Goal: Task Accomplishment & Management: Manage account settings

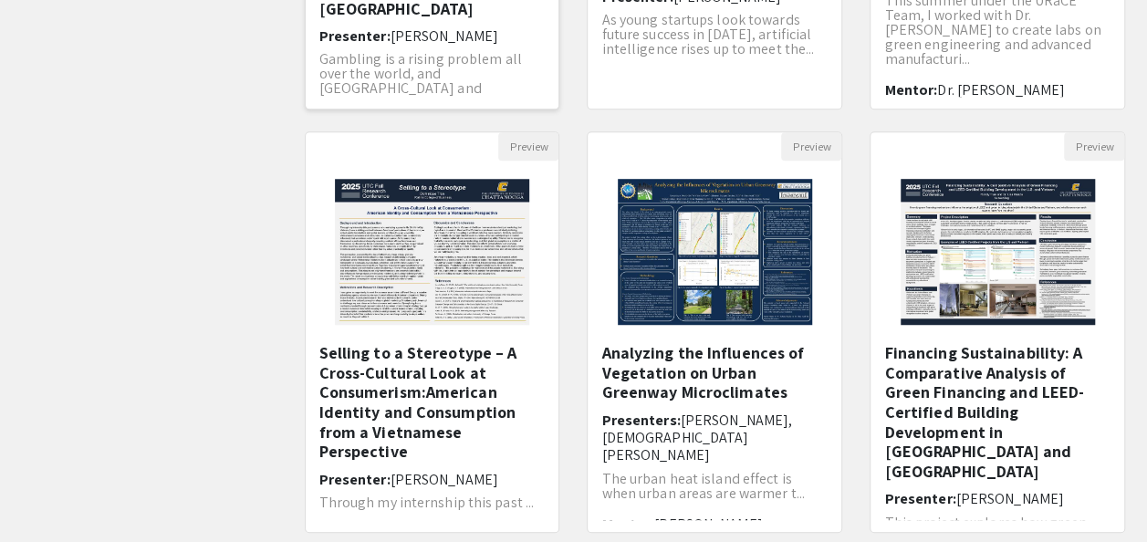
scroll to position [365, 0]
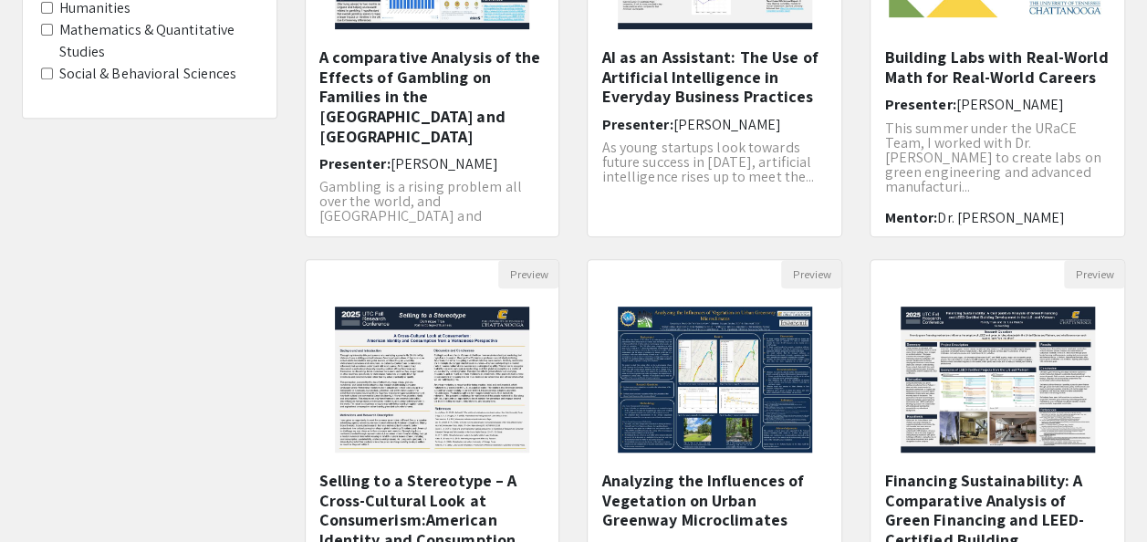
click at [173, 395] on div "Filters Subject Biological & Life Sciences Business & Economics Chemical Scienc…" at bounding box center [149, 245] width 283 height 964
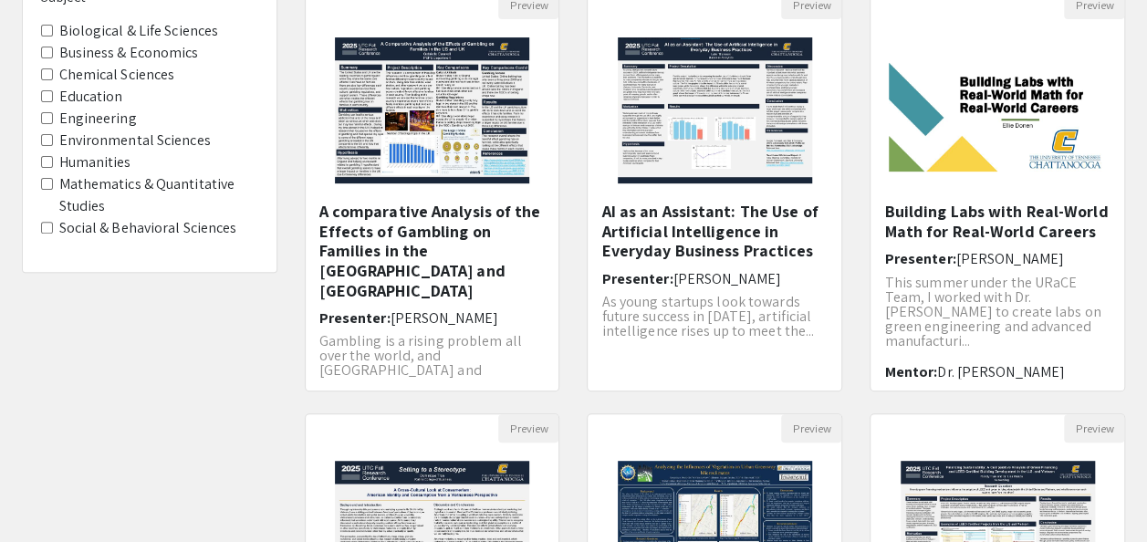
scroll to position [0, 0]
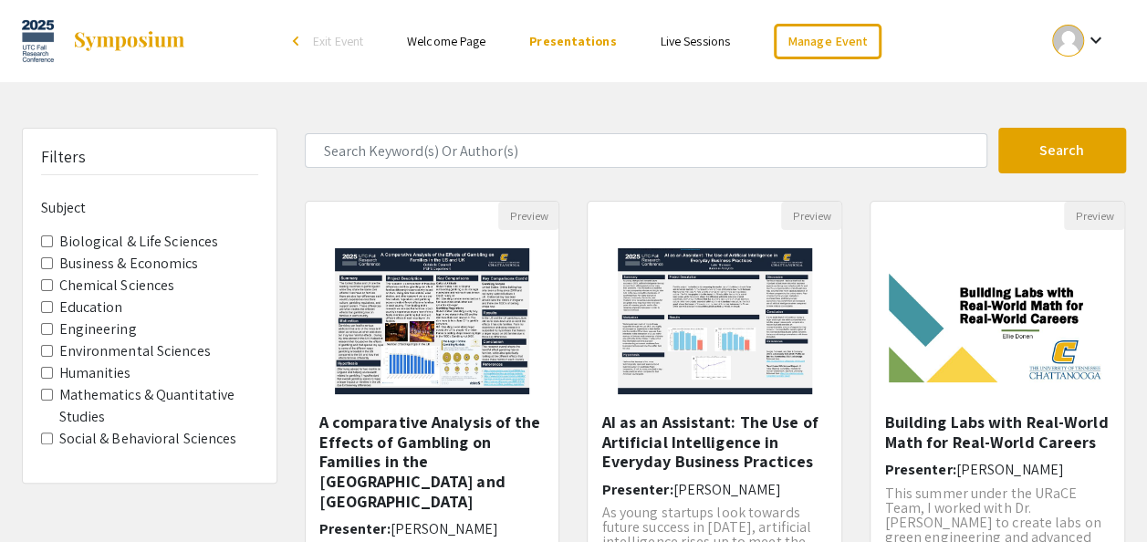
click at [457, 38] on link "Welcome Page" at bounding box center [446, 41] width 78 height 16
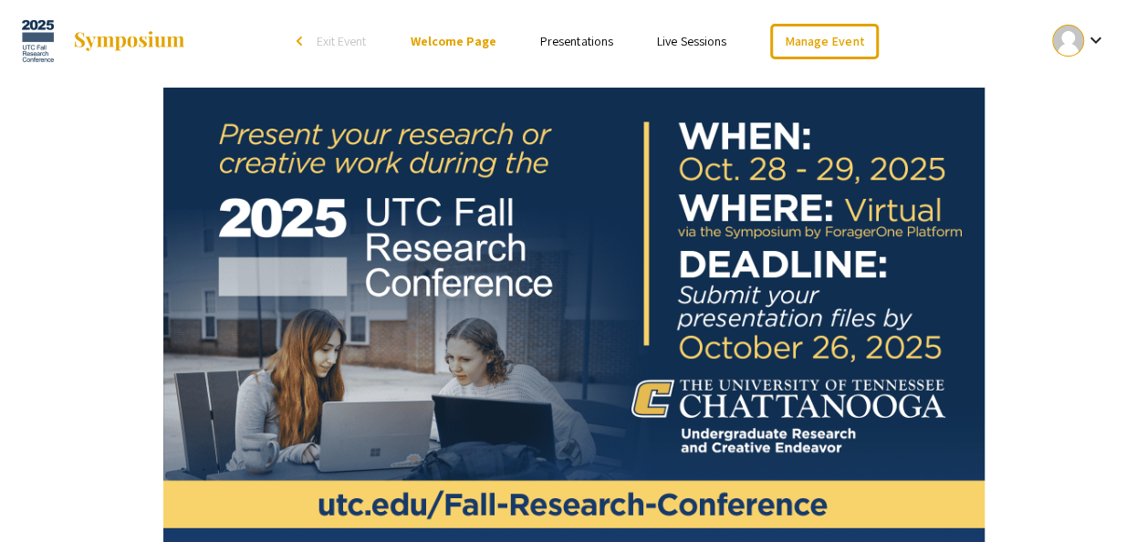
click at [597, 41] on link "Presentations" at bounding box center [576, 41] width 73 height 16
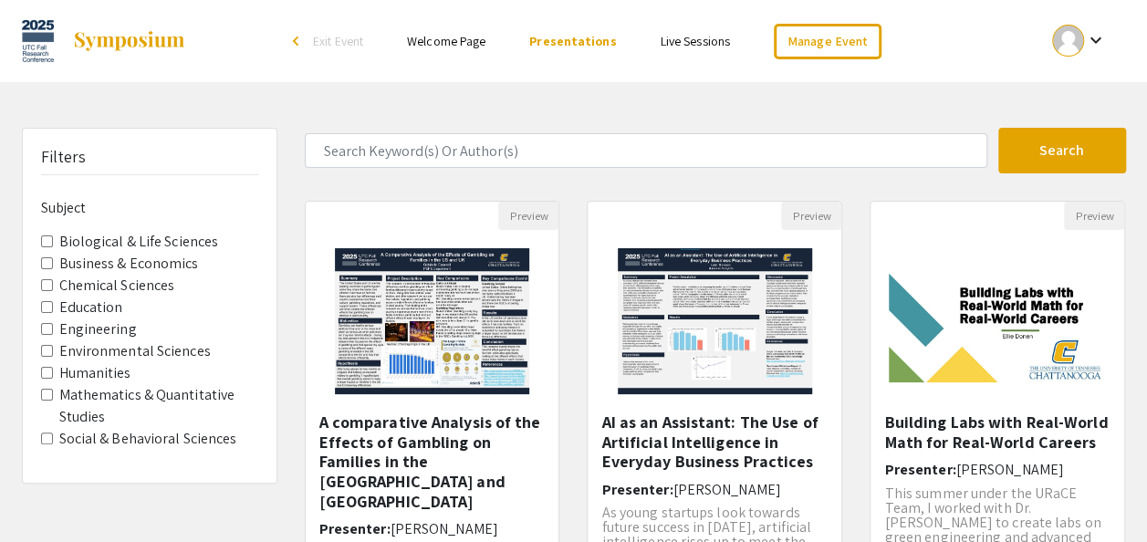
click at [298, 42] on div "arrow_back_ios" at bounding box center [298, 41] width 11 height 11
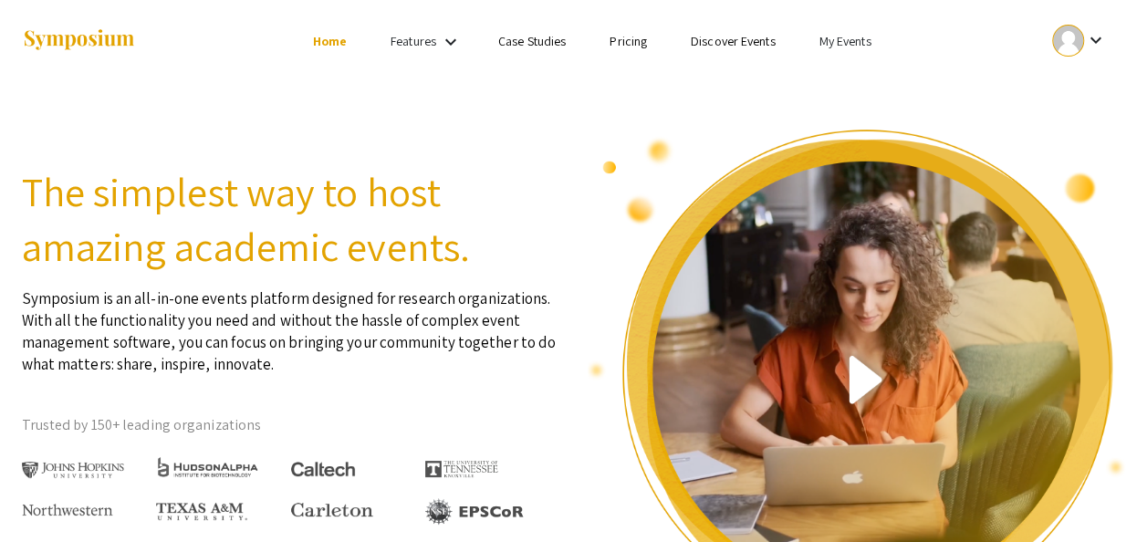
drag, startPoint x: 881, startPoint y: 46, endPoint x: 866, endPoint y: 38, distance: 17.1
click at [866, 38] on li "My Events" at bounding box center [845, 41] width 96 height 22
click at [860, 37] on div at bounding box center [573, 271] width 1147 height 542
click at [854, 37] on link "My Events" at bounding box center [844, 41] width 52 height 16
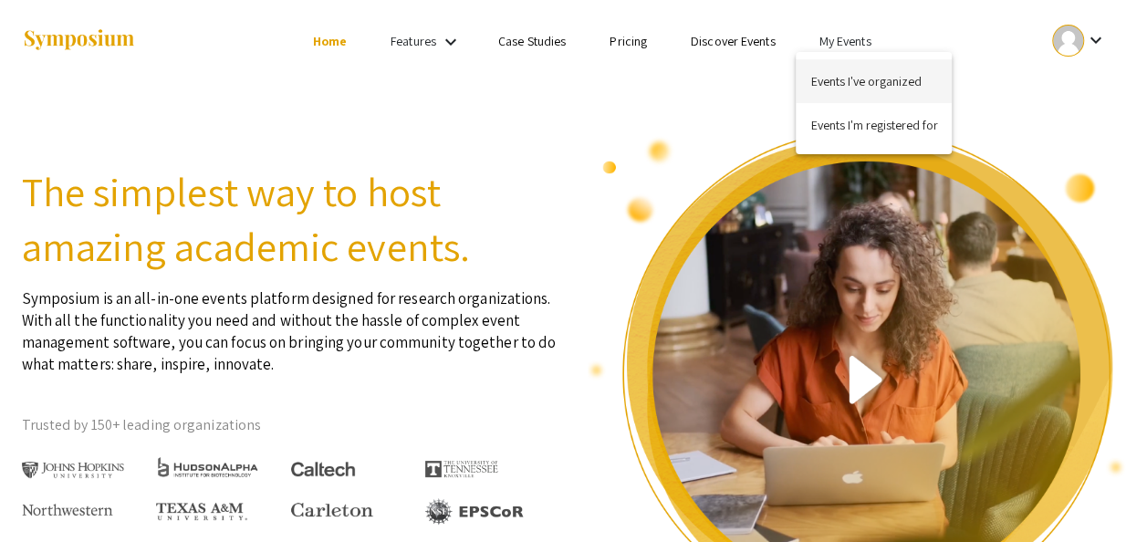
click at [831, 77] on button "Events I've organized" at bounding box center [874, 81] width 156 height 44
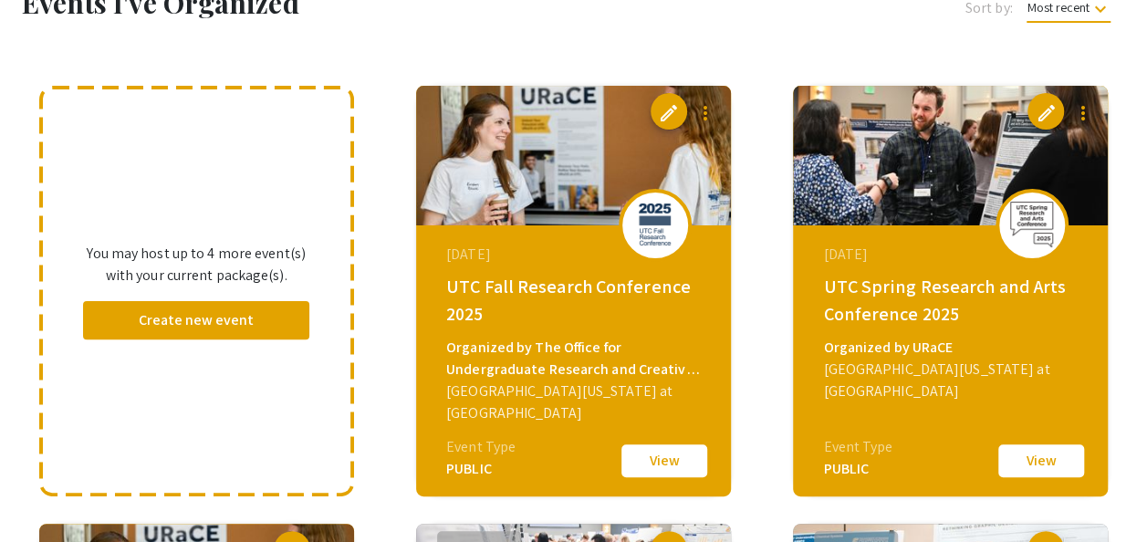
scroll to position [91, 0]
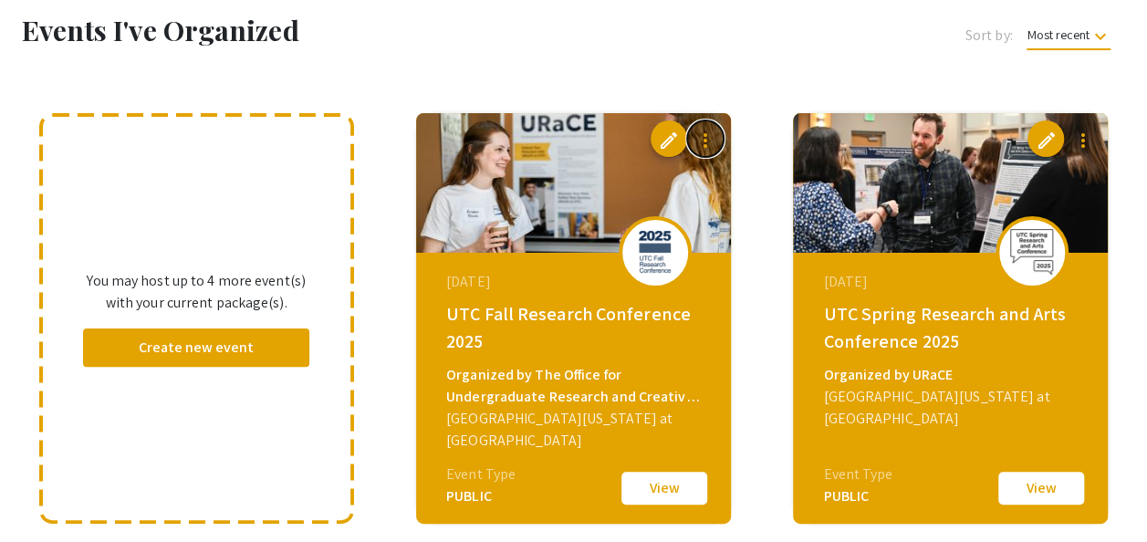
click at [710, 143] on mat-icon "more_vert" at bounding box center [705, 141] width 22 height 22
click at [737, 108] on div at bounding box center [573, 271] width 1147 height 542
click at [524, 318] on div "UTC Fall Research Conference 2025" at bounding box center [575, 327] width 259 height 55
click at [646, 495] on button "View" at bounding box center [664, 488] width 91 height 38
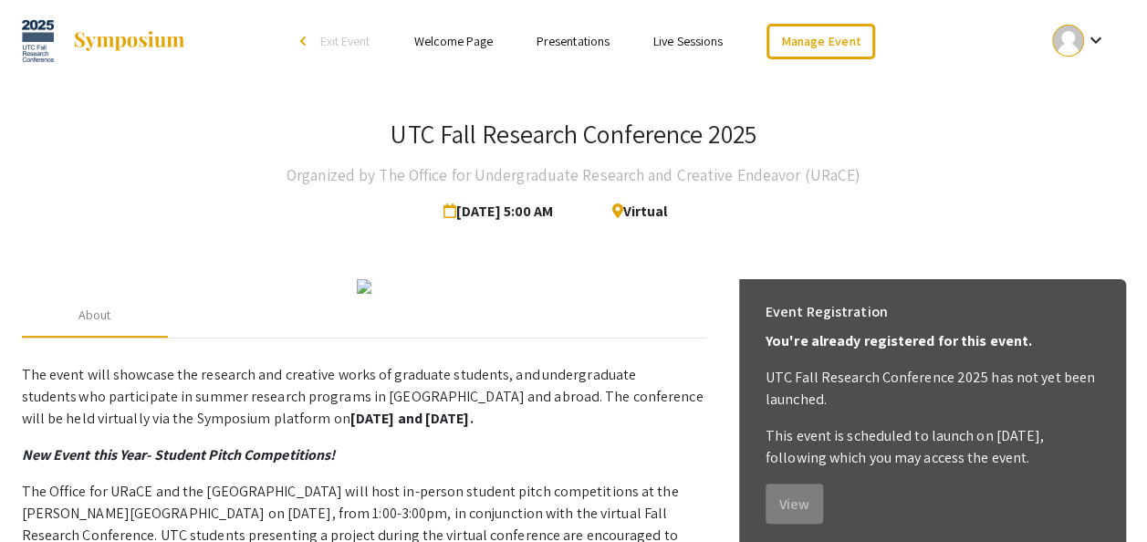
click at [341, 39] on span "Exit Event" at bounding box center [344, 41] width 50 height 16
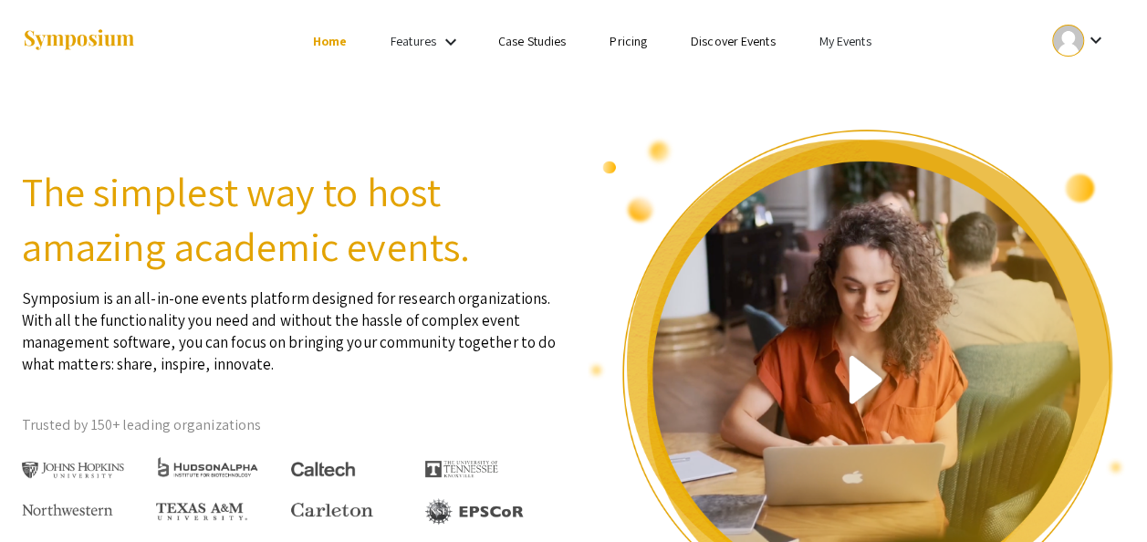
click at [838, 40] on link "My Events" at bounding box center [844, 41] width 52 height 16
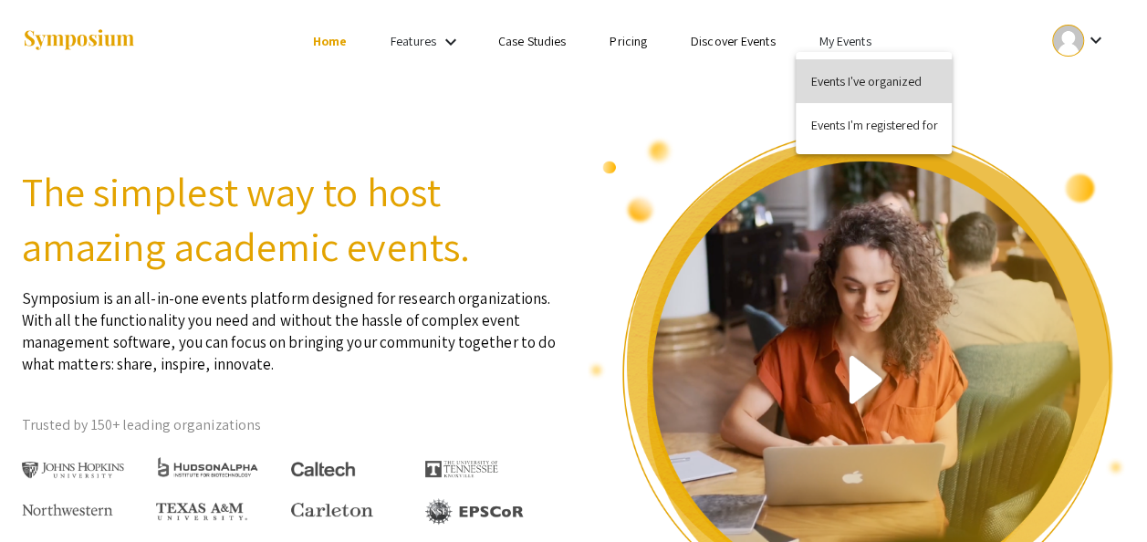
click at [836, 84] on button "Events I've organized" at bounding box center [874, 81] width 156 height 44
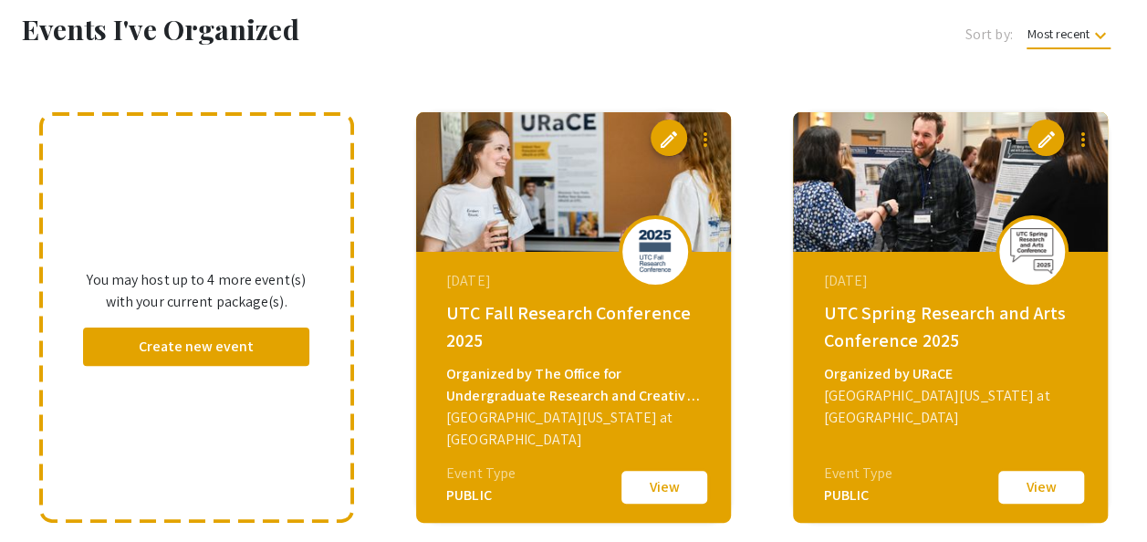
scroll to position [182, 0]
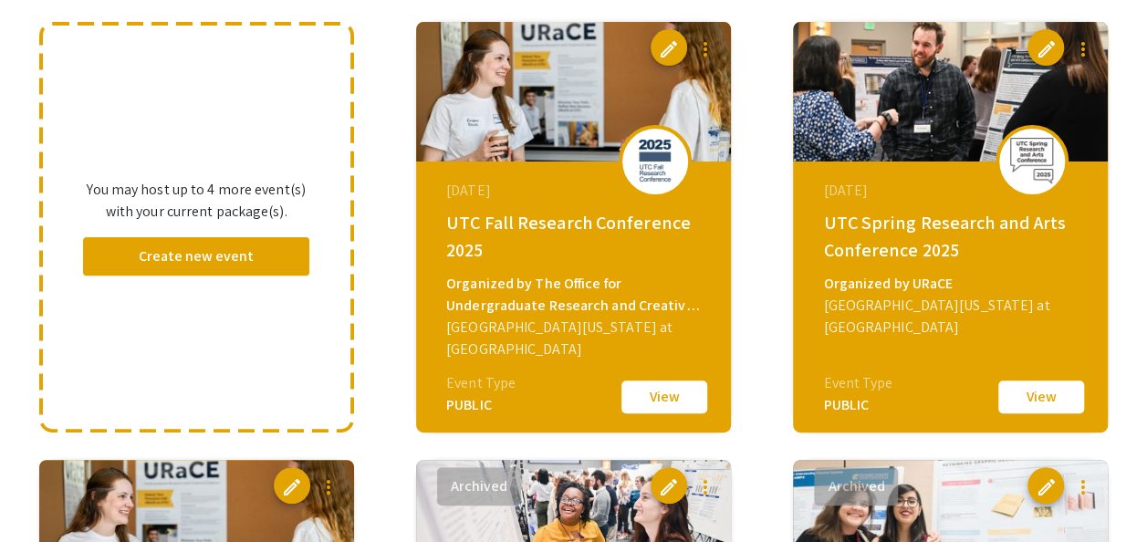
click at [699, 400] on button "View" at bounding box center [664, 397] width 91 height 38
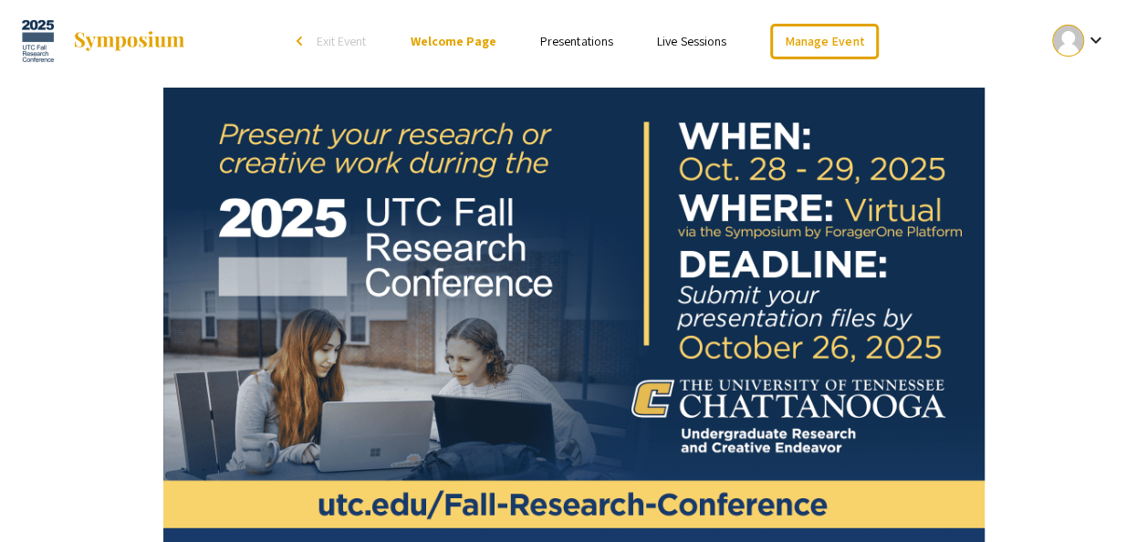
click at [544, 44] on link "Presentations" at bounding box center [576, 41] width 73 height 16
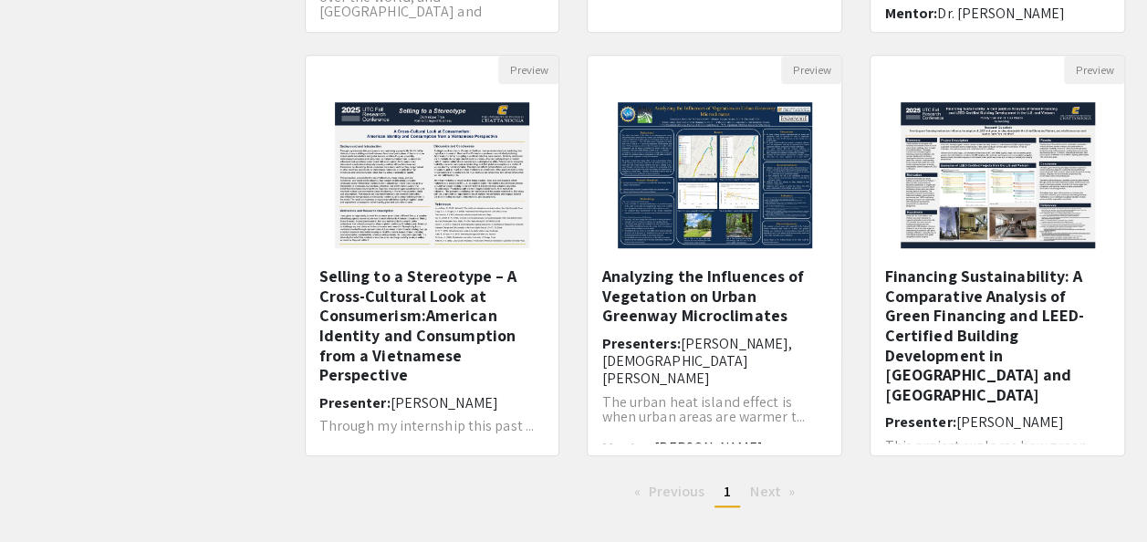
scroll to position [667, 0]
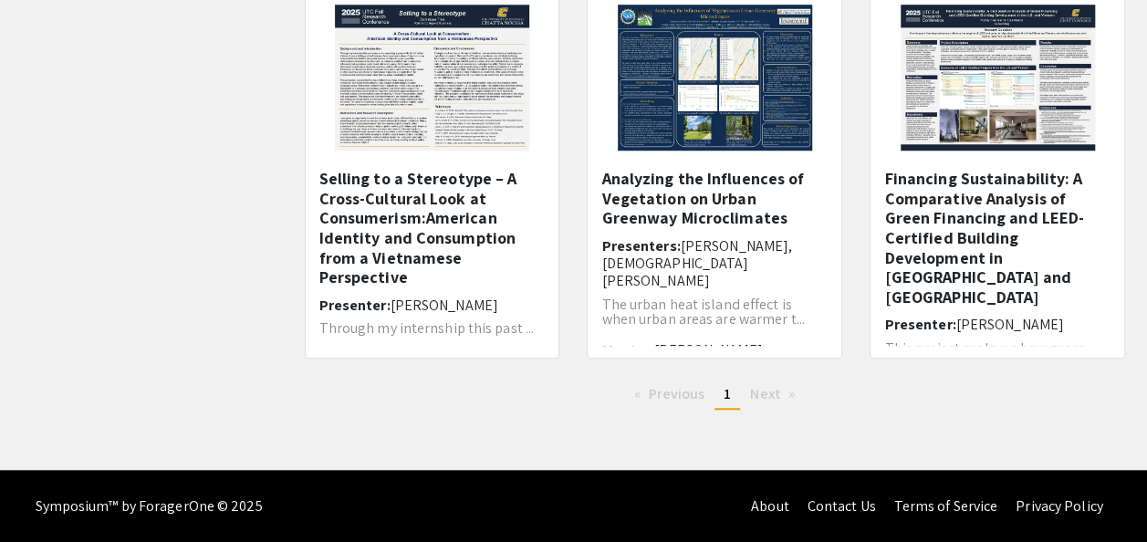
drag, startPoint x: 237, startPoint y: 219, endPoint x: 184, endPoint y: 178, distance: 67.0
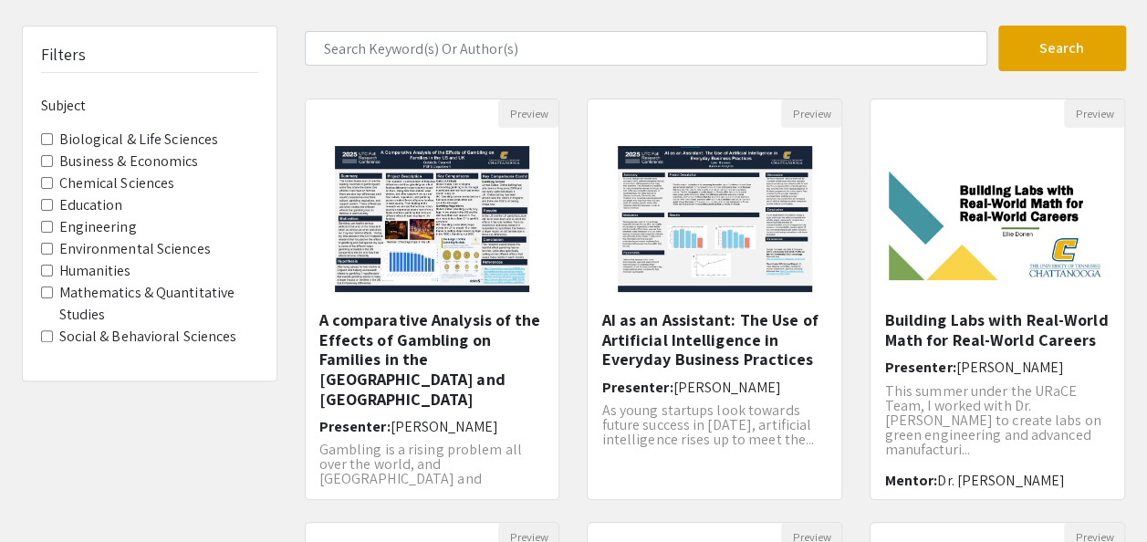
scroll to position [0, 0]
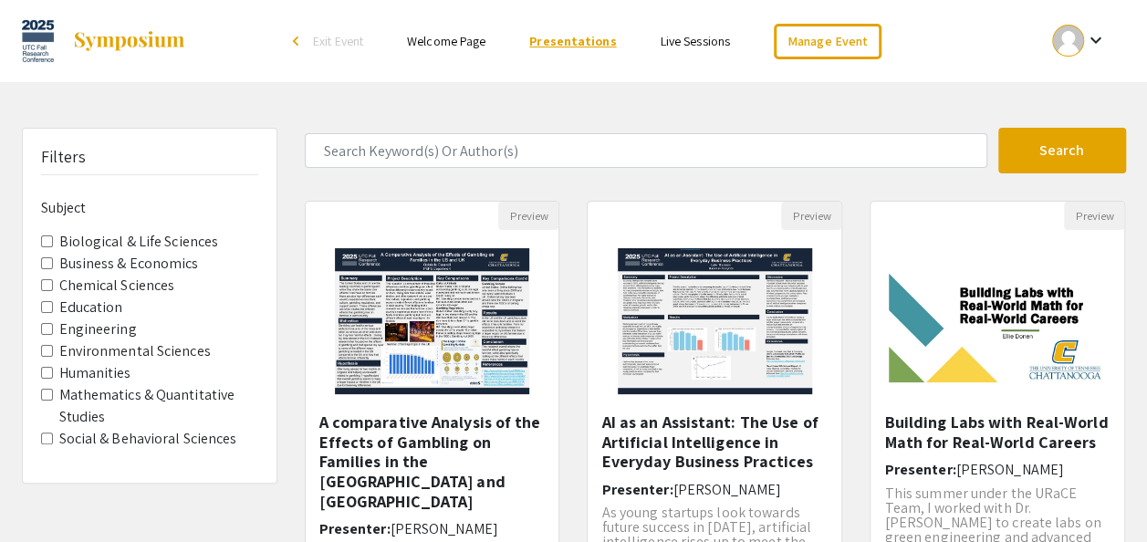
click at [583, 42] on link "Presentations" at bounding box center [572, 41] width 87 height 16
click at [706, 40] on link "Live Sessions" at bounding box center [695, 41] width 69 height 16
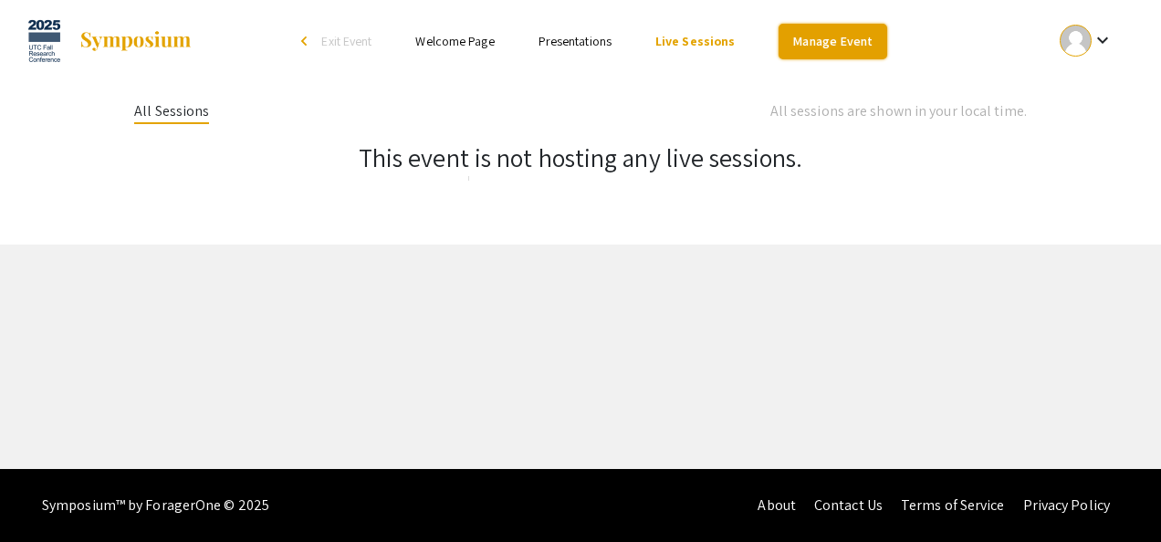
click at [836, 36] on link "Manage Event" at bounding box center [832, 42] width 108 height 36
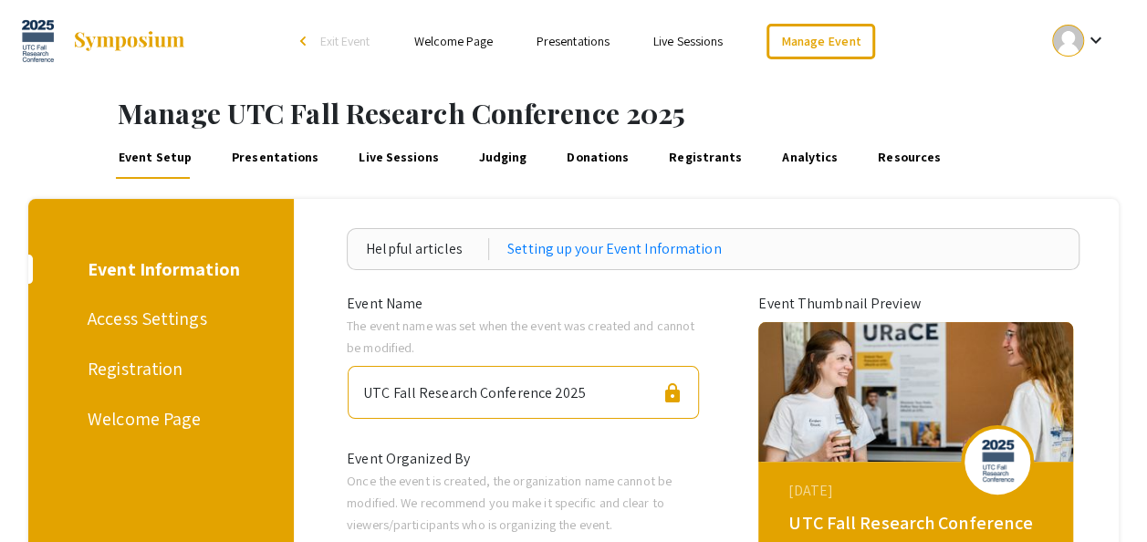
click at [269, 161] on link "Presentations" at bounding box center [275, 157] width 93 height 44
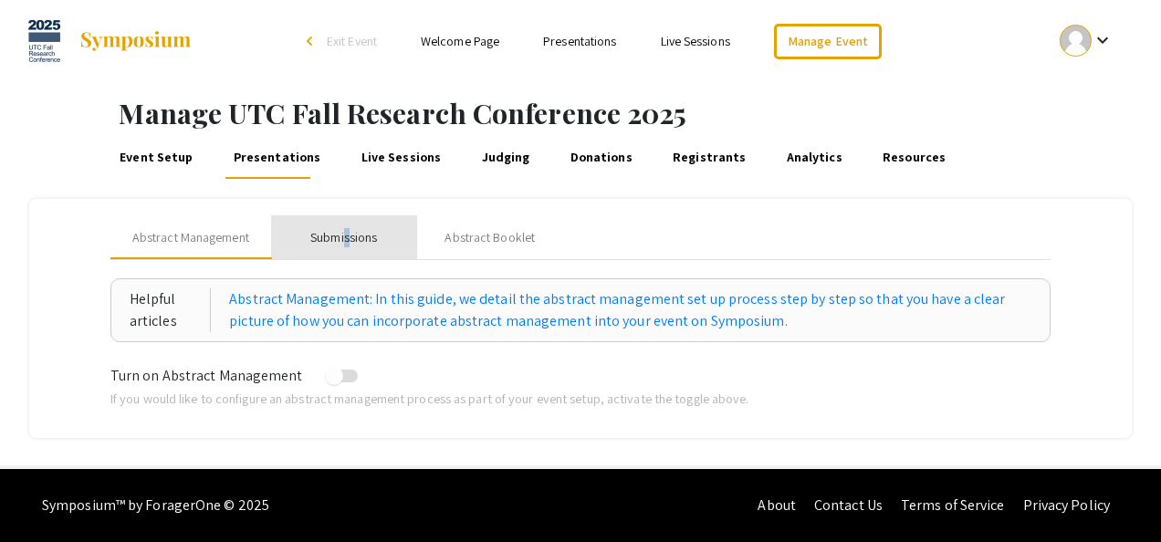
drag, startPoint x: 269, startPoint y: 161, endPoint x: 349, endPoint y: 230, distance: 105.4
click at [349, 230] on div "Submissions" at bounding box center [343, 237] width 67 height 19
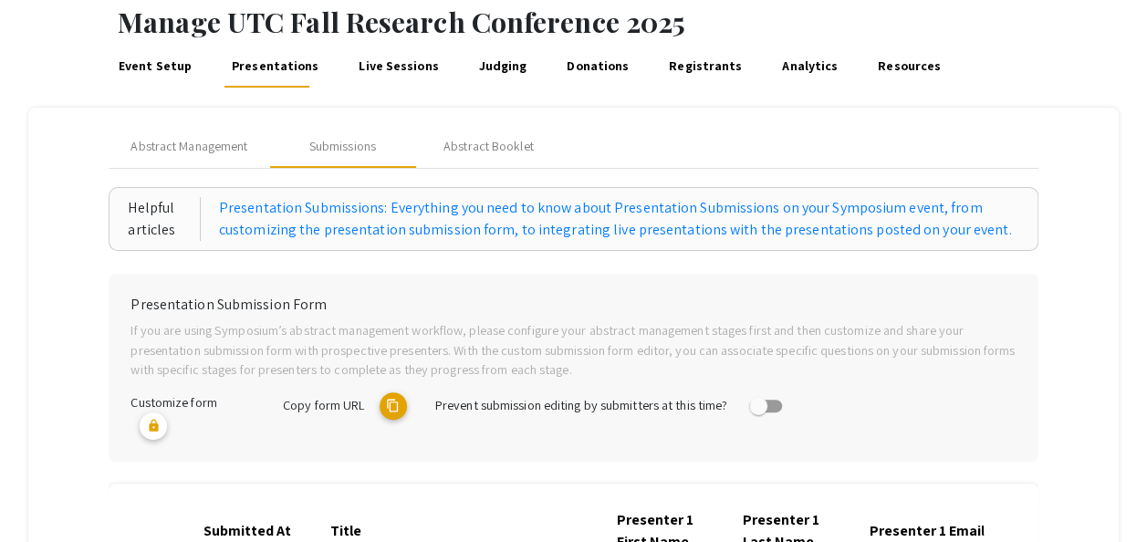
click at [117, 316] on div "Presentation Submission Form If you are using Symposium’s abstract management w…" at bounding box center [573, 368] width 929 height 188
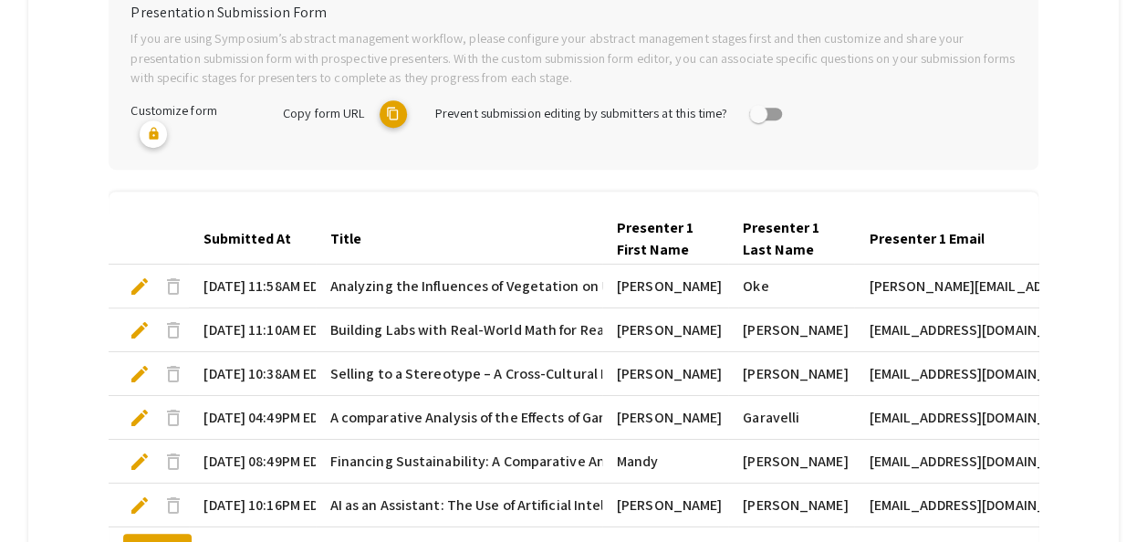
scroll to position [274, 0]
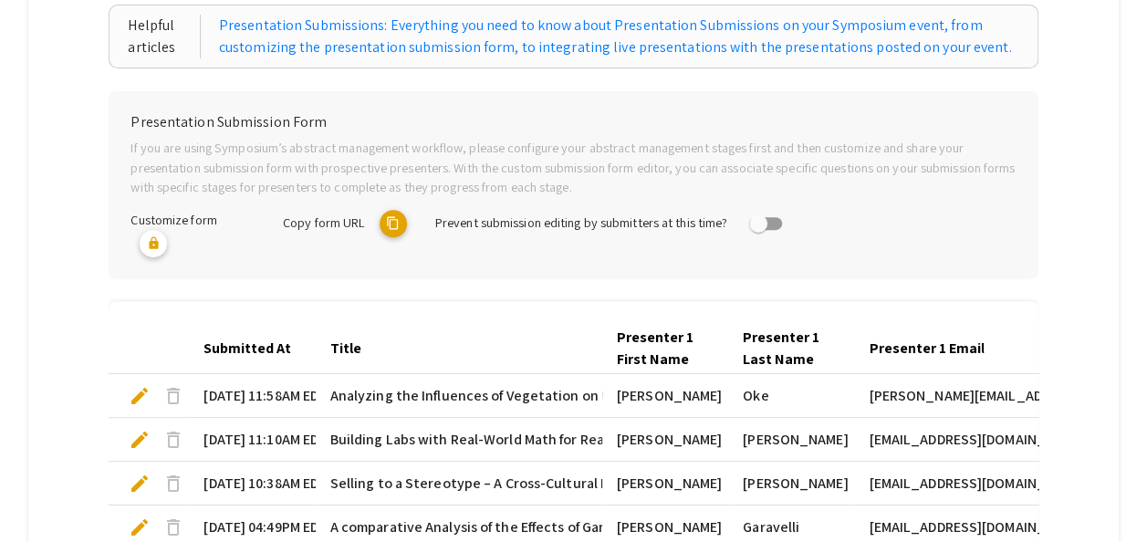
click at [400, 221] on mat-icon "content_copy" at bounding box center [393, 223] width 27 height 27
